Goal: Complete application form

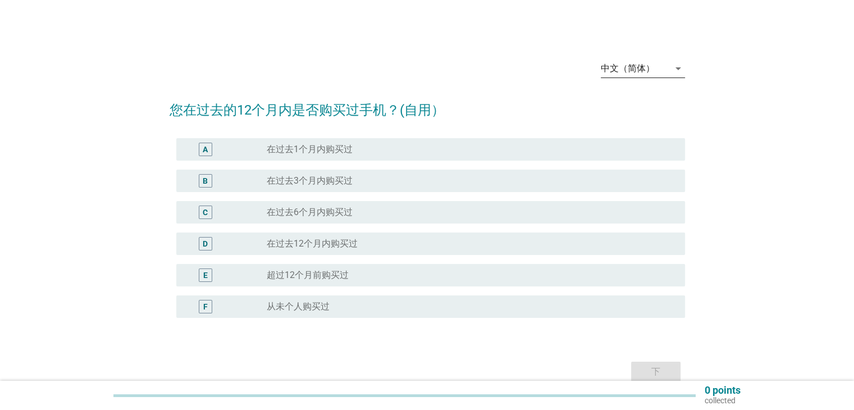
click at [658, 66] on div "中文（简体）" at bounding box center [635, 69] width 68 height 18
click at [652, 84] on div "English" at bounding box center [642, 77] width 66 height 13
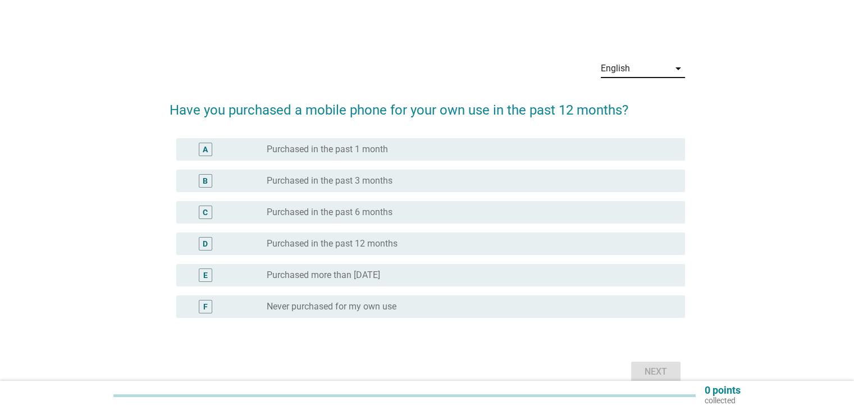
click at [448, 274] on div "radio_button_unchecked Purchased more than [DATE]" at bounding box center [467, 274] width 400 height 11
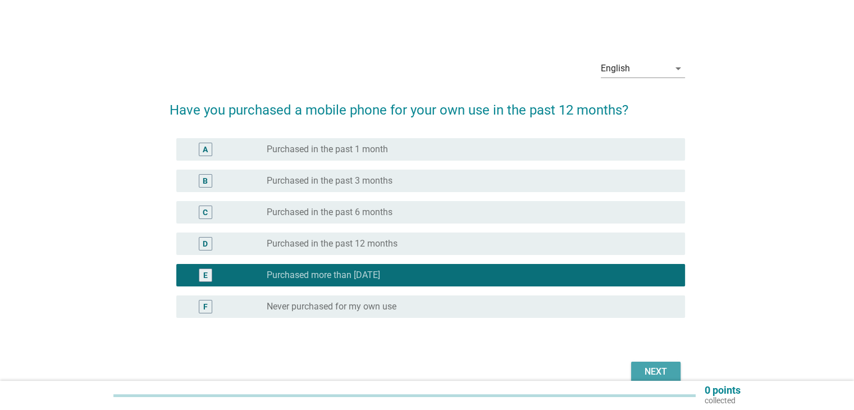
click at [649, 369] on div "Next" at bounding box center [655, 371] width 31 height 13
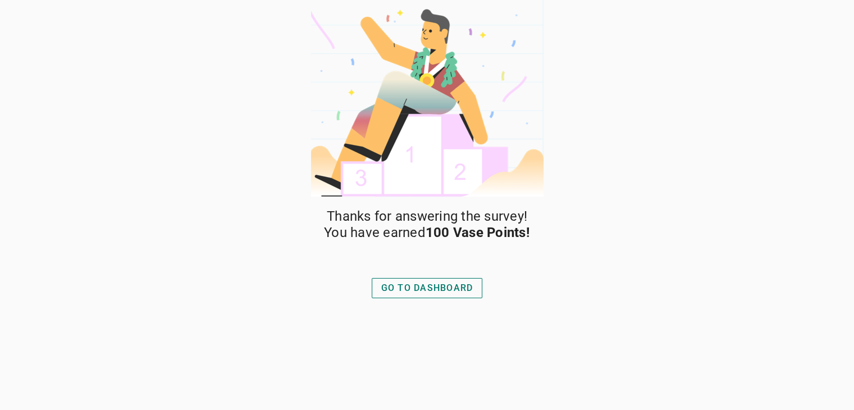
click at [445, 288] on div "GO TO DASHBOARD" at bounding box center [427, 287] width 92 height 13
